Goal: Navigation & Orientation: Find specific page/section

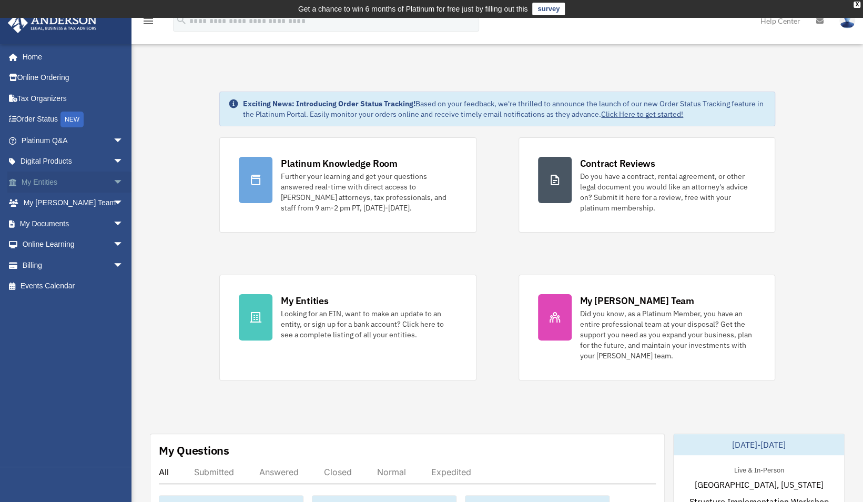
click at [41, 180] on link "My Entities arrow_drop_down" at bounding box center [73, 181] width 132 height 21
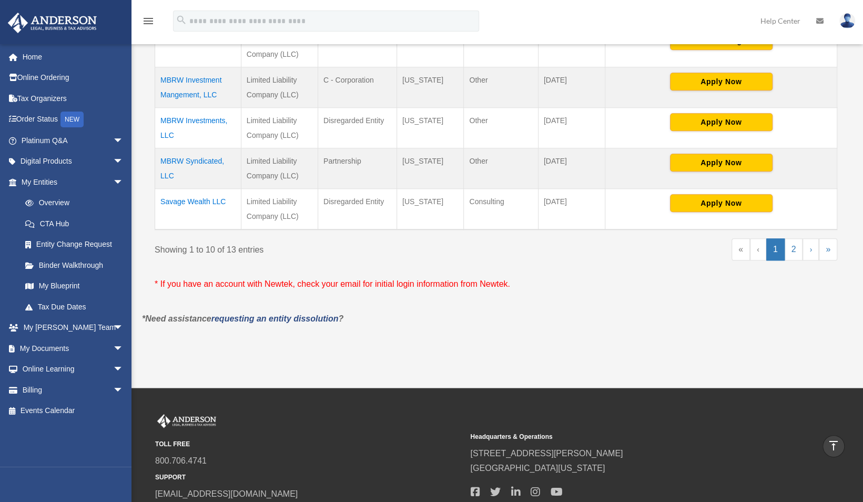
scroll to position [502, 0]
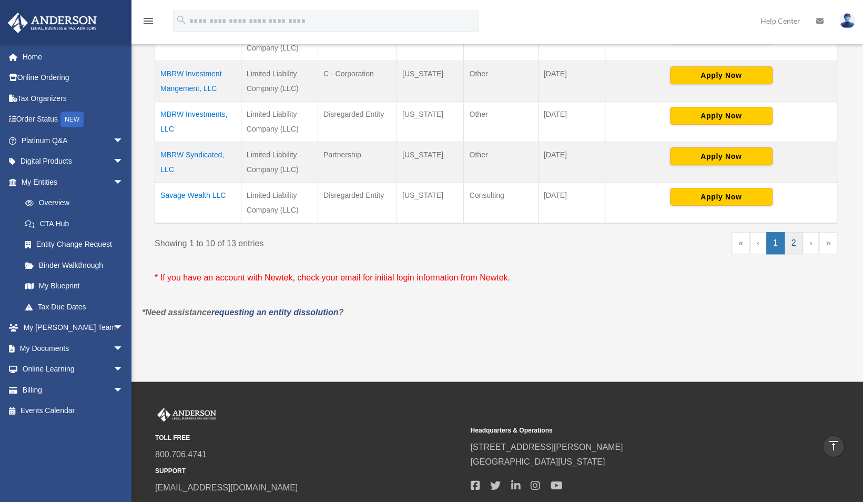
click at [795, 250] on link "2" at bounding box center [793, 243] width 18 height 22
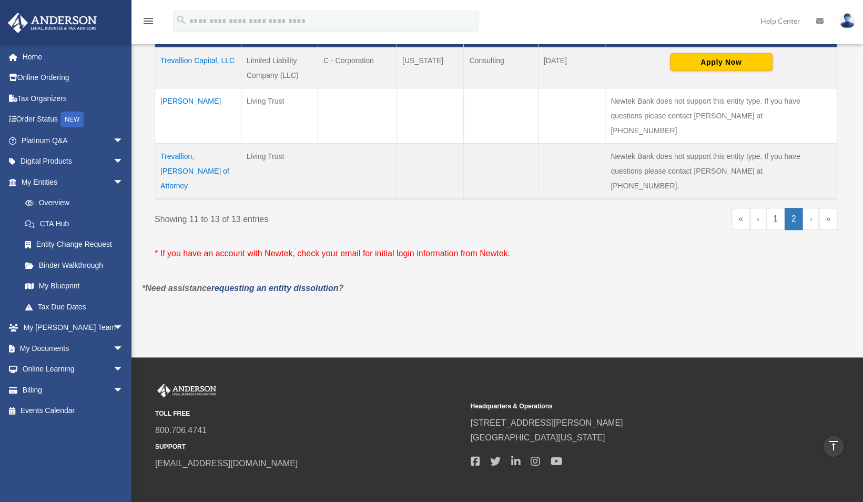
scroll to position [274, 0]
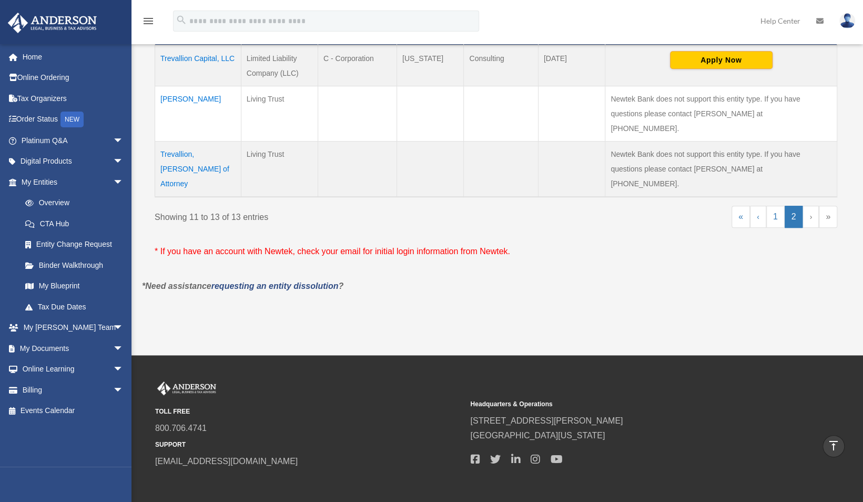
click at [787, 206] on link "2" at bounding box center [793, 217] width 18 height 22
click at [778, 206] on link "1" at bounding box center [775, 217] width 18 height 22
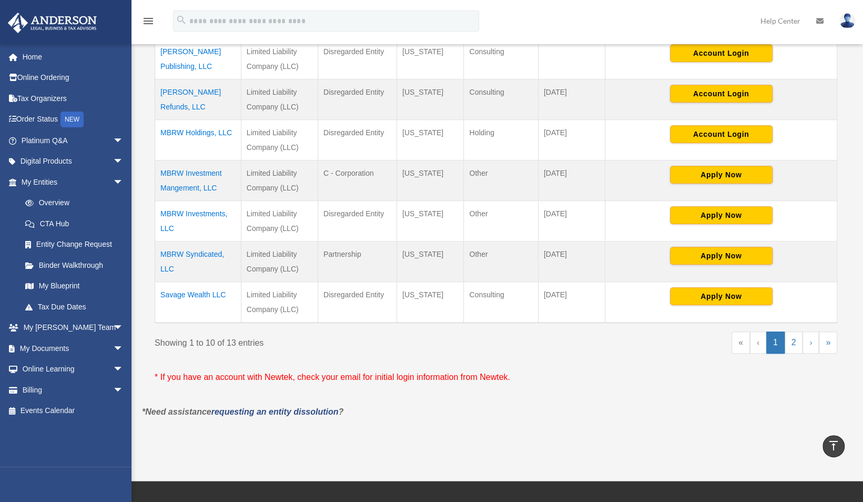
scroll to position [414, 0]
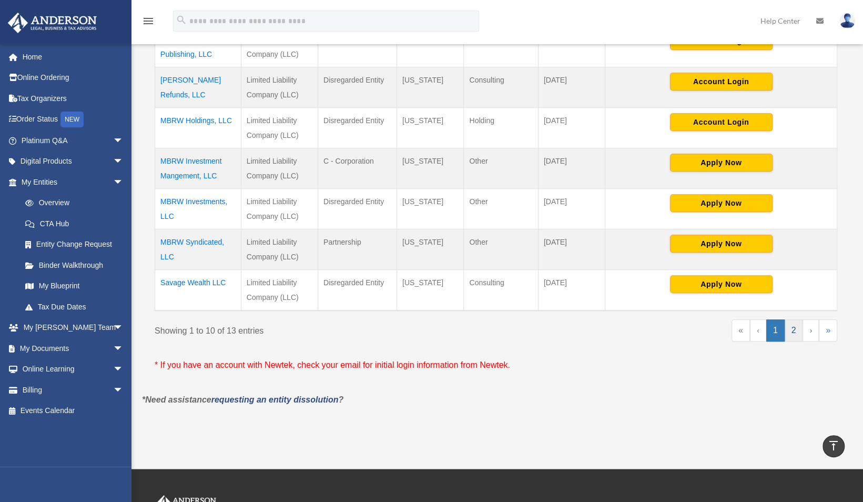
click at [798, 338] on link "2" at bounding box center [793, 330] width 18 height 22
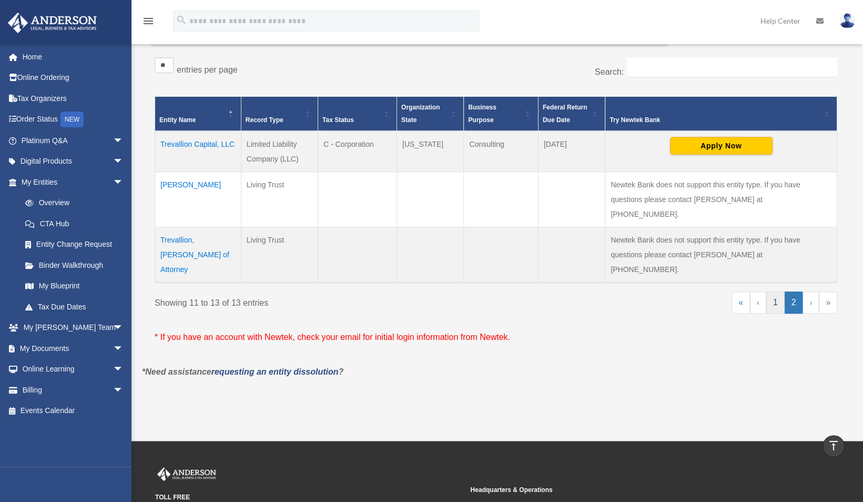
click at [779, 291] on link "1" at bounding box center [775, 302] width 18 height 22
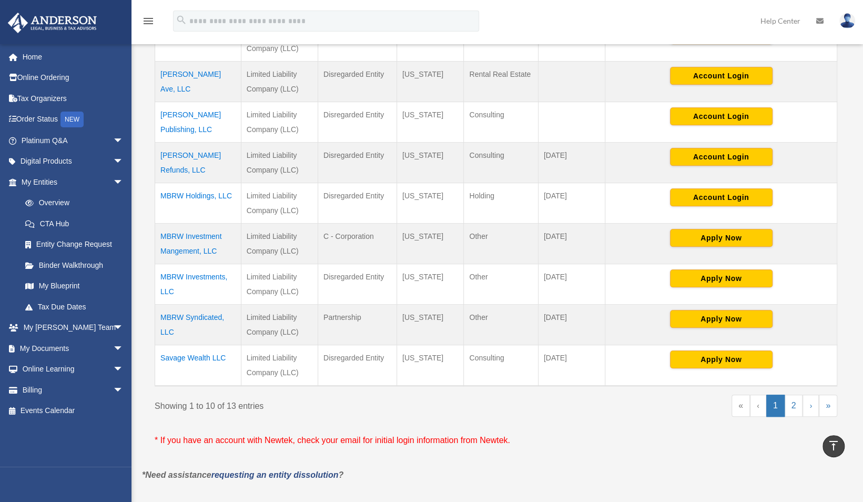
scroll to position [354, 0]
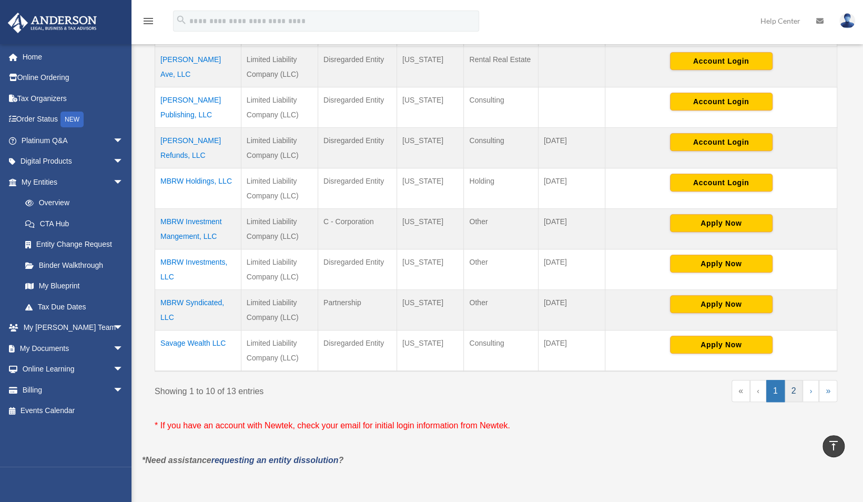
click at [792, 395] on link "2" at bounding box center [793, 391] width 18 height 22
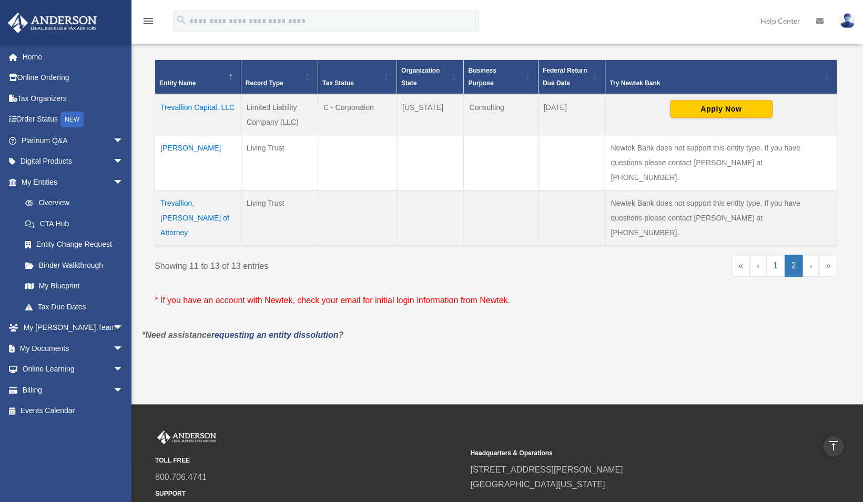
scroll to position [224, 0]
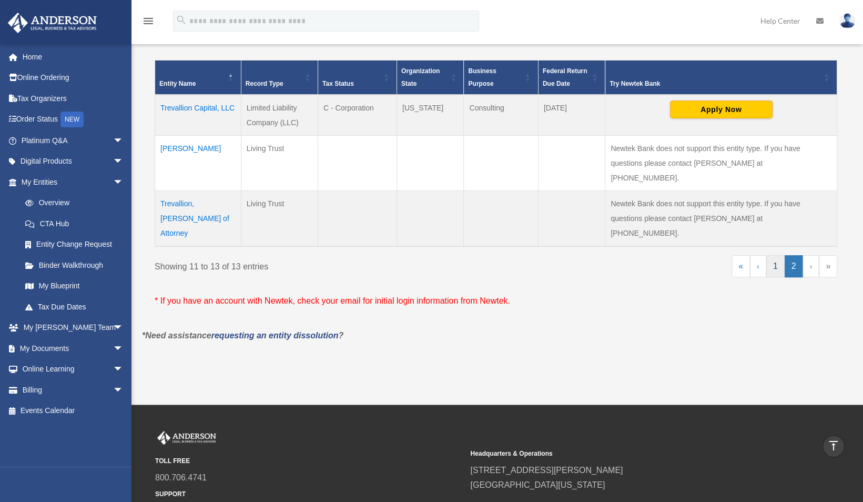
click at [777, 255] on link "1" at bounding box center [775, 266] width 18 height 22
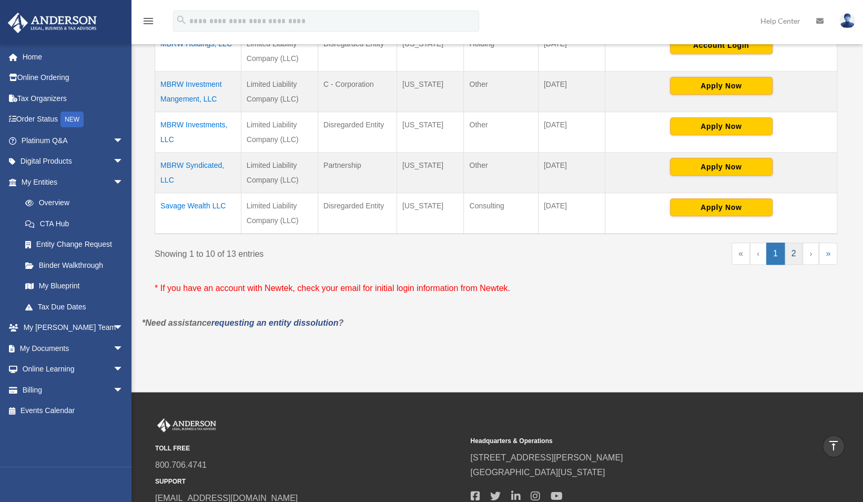
click at [793, 260] on link "2" at bounding box center [793, 253] width 18 height 22
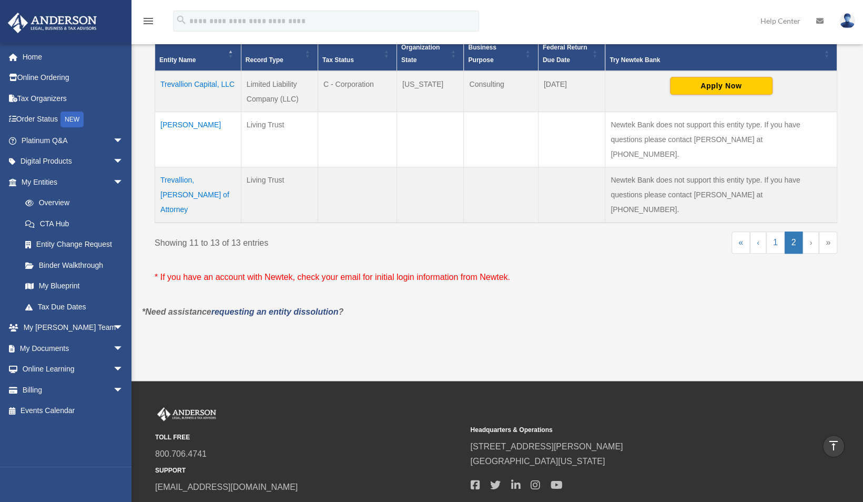
scroll to position [242, 0]
